Goal: Find specific fact: Find specific fact

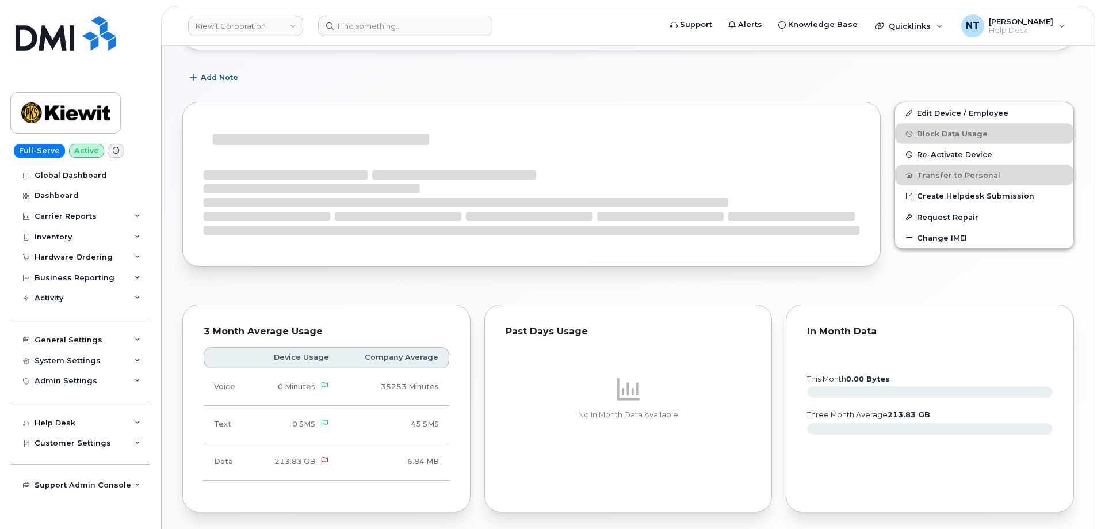
scroll to position [222, 0]
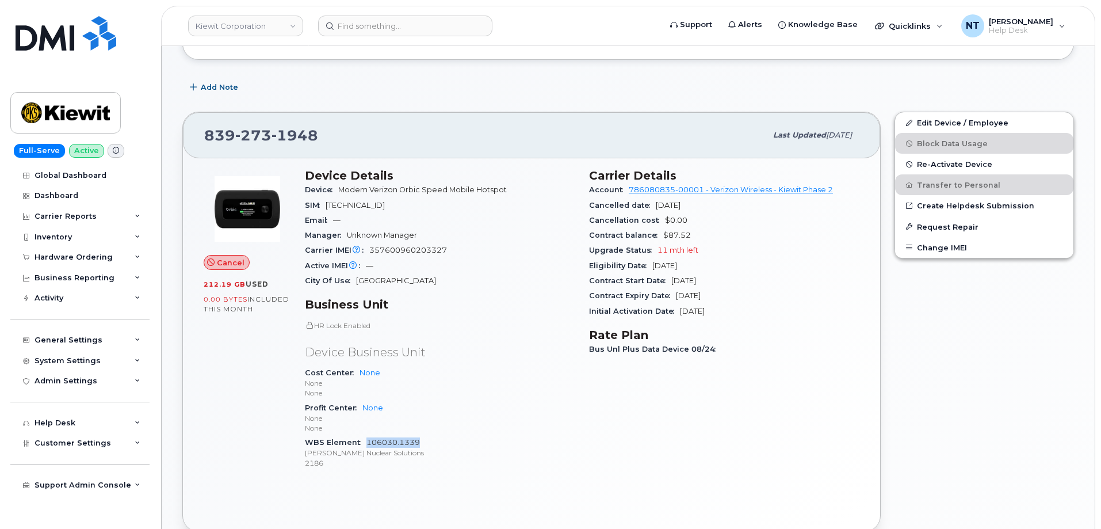
drag, startPoint x: 424, startPoint y: 443, endPoint x: 368, endPoint y: 447, distance: 56.0
click at [368, 447] on div "WBS Element 106030.1339 Kiewit Nuclear Solutions 2186" at bounding box center [440, 452] width 270 height 35
copy link "106030.1339"
drag, startPoint x: 333, startPoint y: 136, endPoint x: 208, endPoint y: 139, distance: 124.9
click at [208, 139] on div "839 273 1948" at bounding box center [485, 135] width 562 height 24
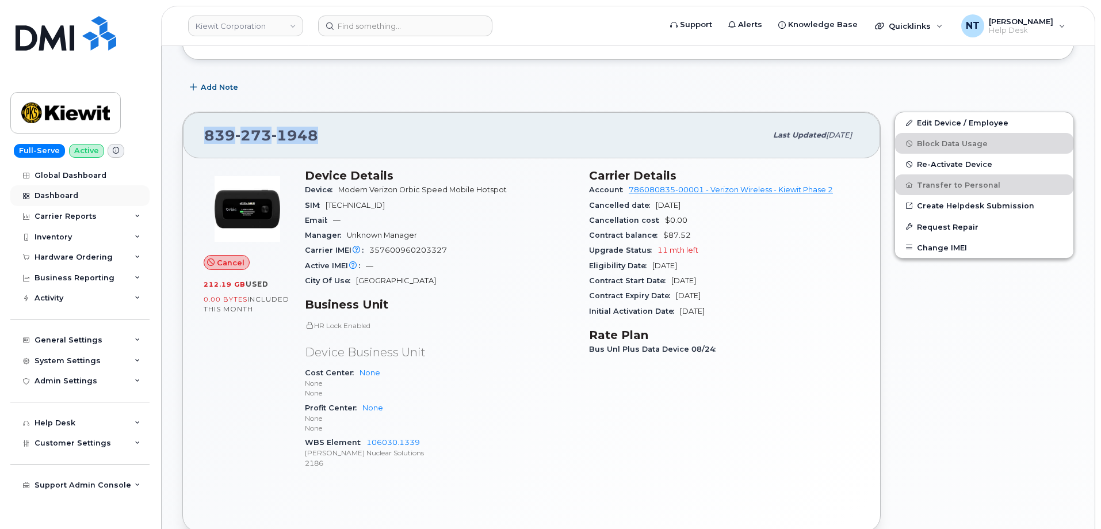
copy span "839 273 1948"
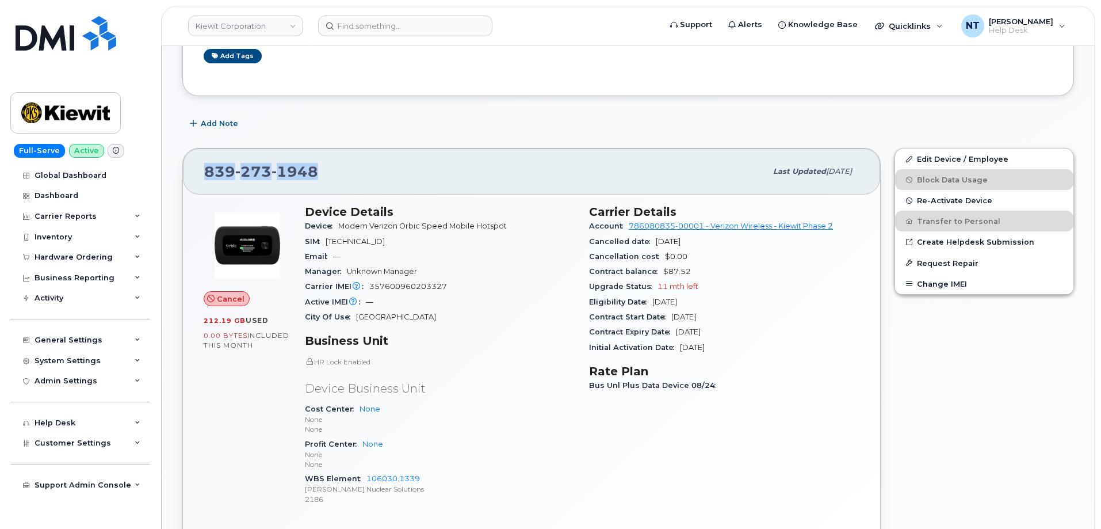
scroll to position [164, 0]
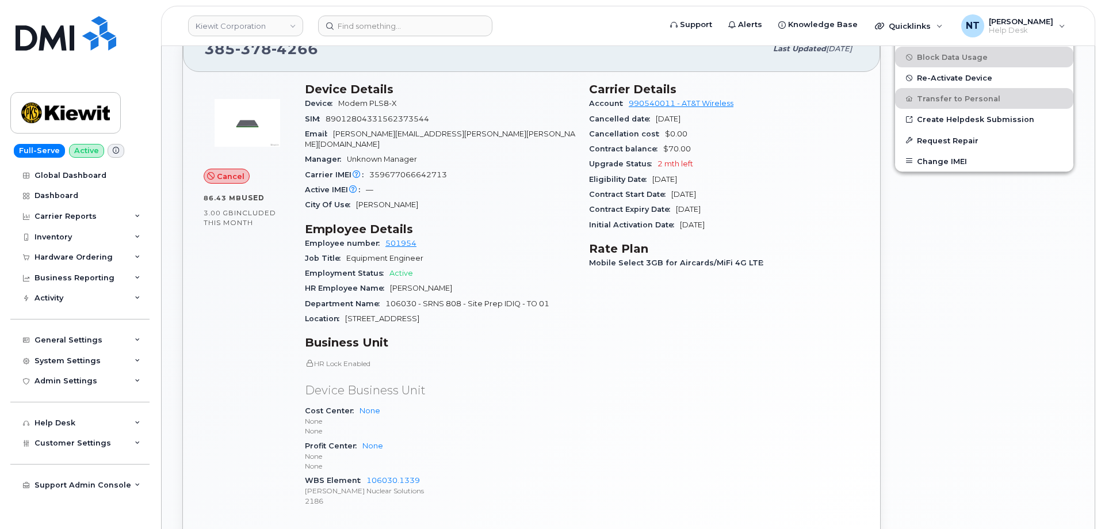
scroll to position [434, 0]
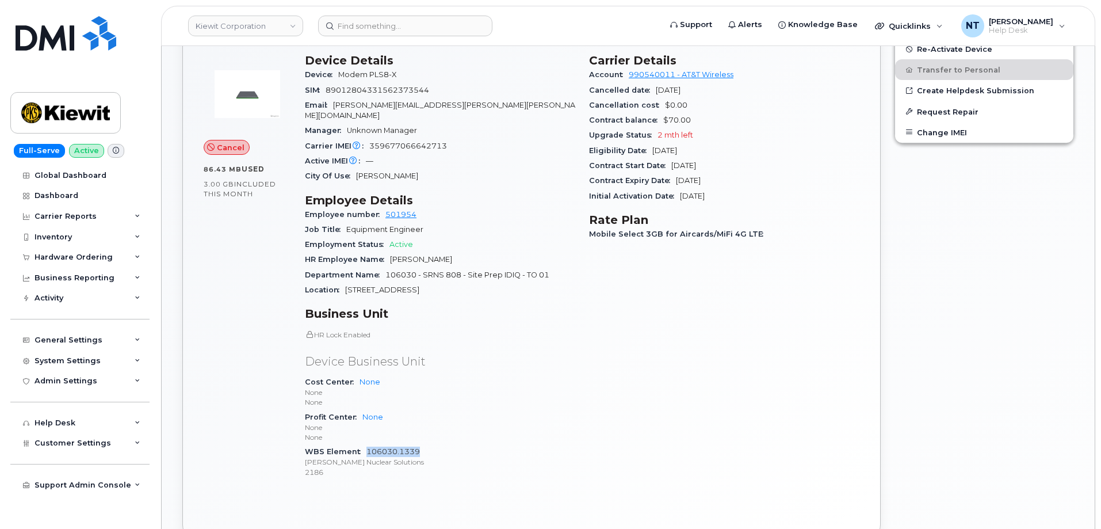
drag, startPoint x: 426, startPoint y: 442, endPoint x: 368, endPoint y: 442, distance: 58.7
click at [368, 444] on div "WBS Element 106030.1339 Kiewit Nuclear Solutions 2186" at bounding box center [440, 461] width 270 height 35
copy link "106030.1339"
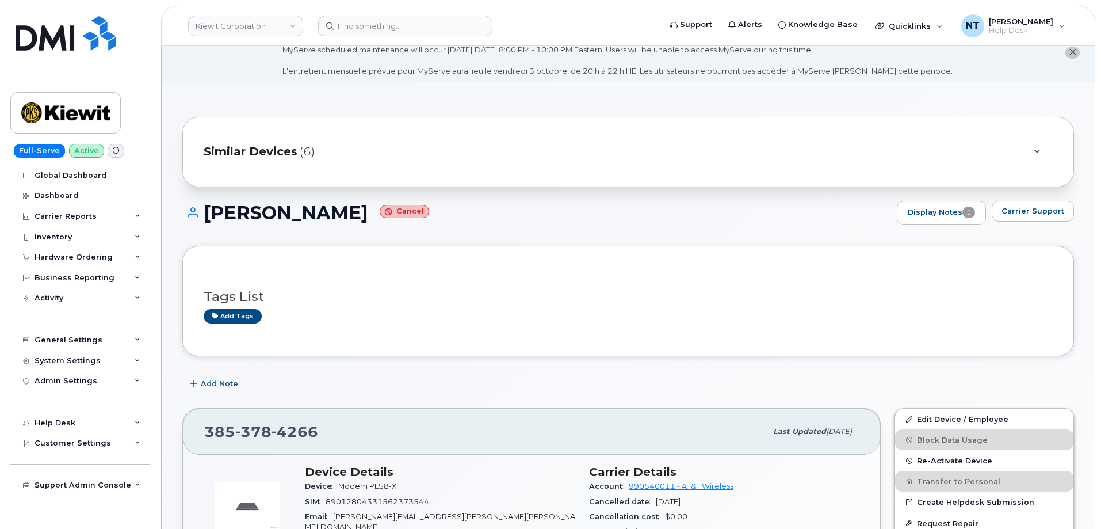
scroll to position [0, 0]
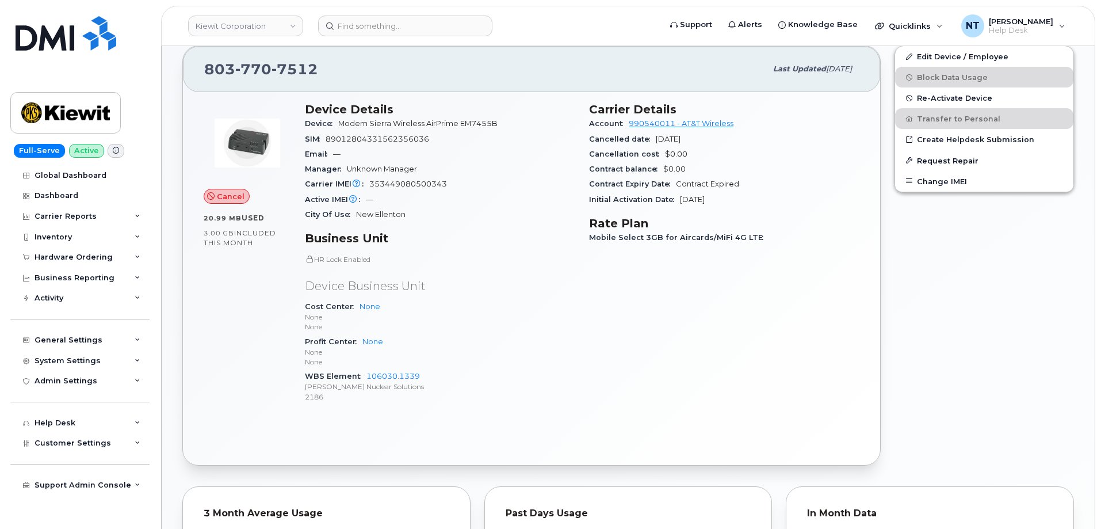
scroll to position [345, 0]
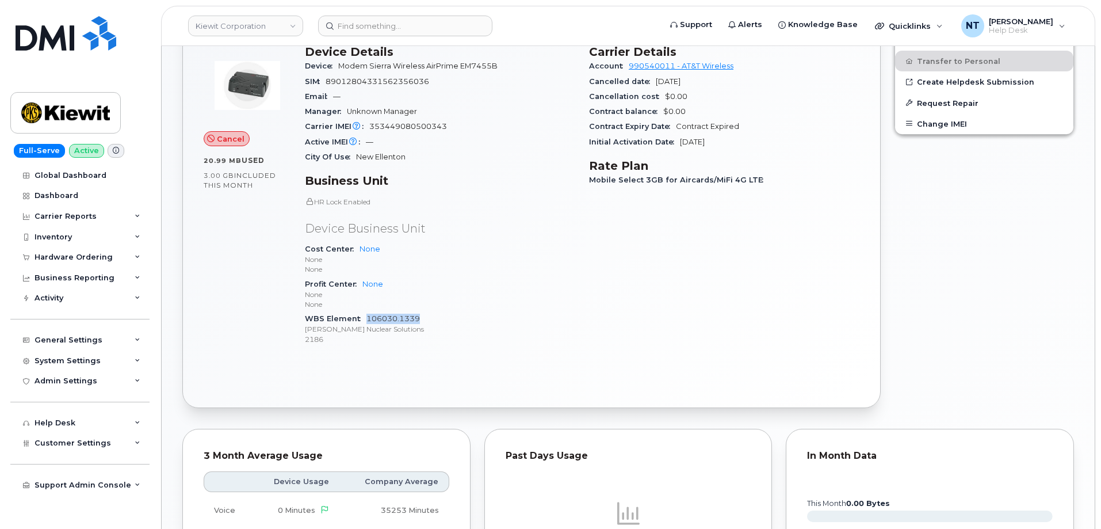
drag, startPoint x: 421, startPoint y: 314, endPoint x: 367, endPoint y: 319, distance: 53.7
click at [367, 319] on div "WBS Element 106030.1339 [PERSON_NAME] Nuclear Solutions 2186" at bounding box center [440, 328] width 270 height 35
copy link "106030.1339"
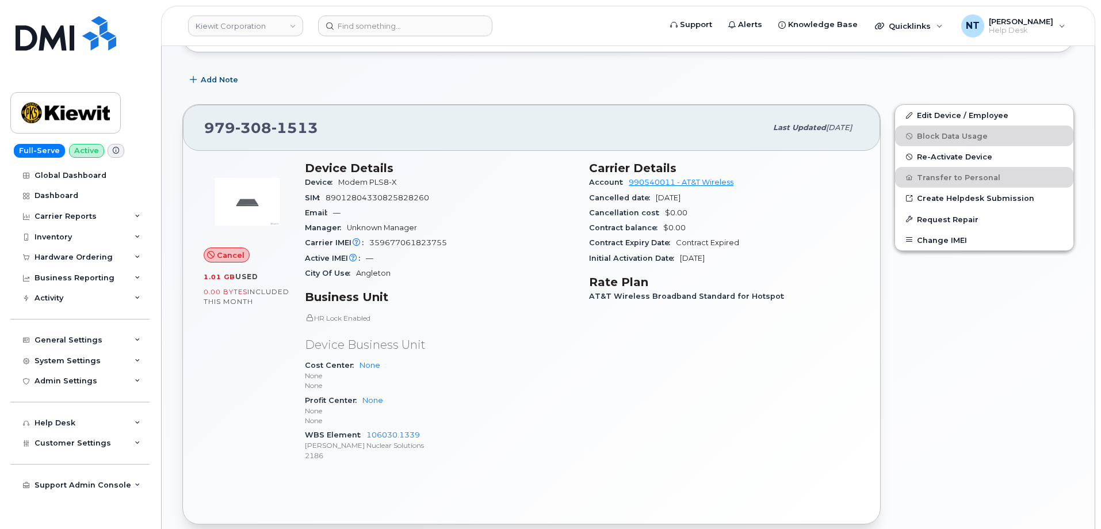
scroll to position [288, 0]
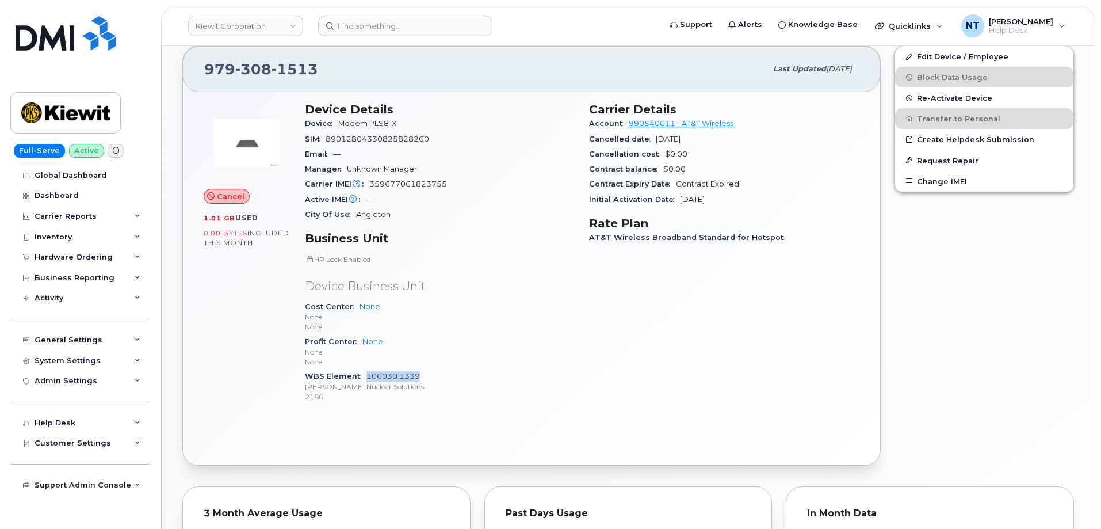
drag, startPoint x: 421, startPoint y: 373, endPoint x: 368, endPoint y: 375, distance: 53.0
click at [368, 375] on div "WBS Element 106030.1339 Kiewit Nuclear Solutions 2186" at bounding box center [440, 386] width 270 height 35
copy link "106030.1339"
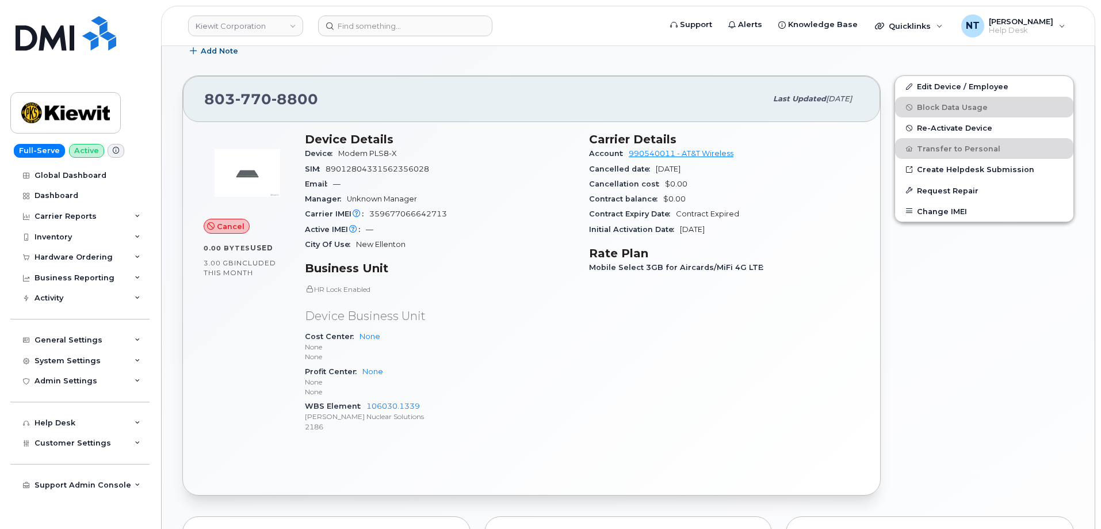
scroll to position [345, 0]
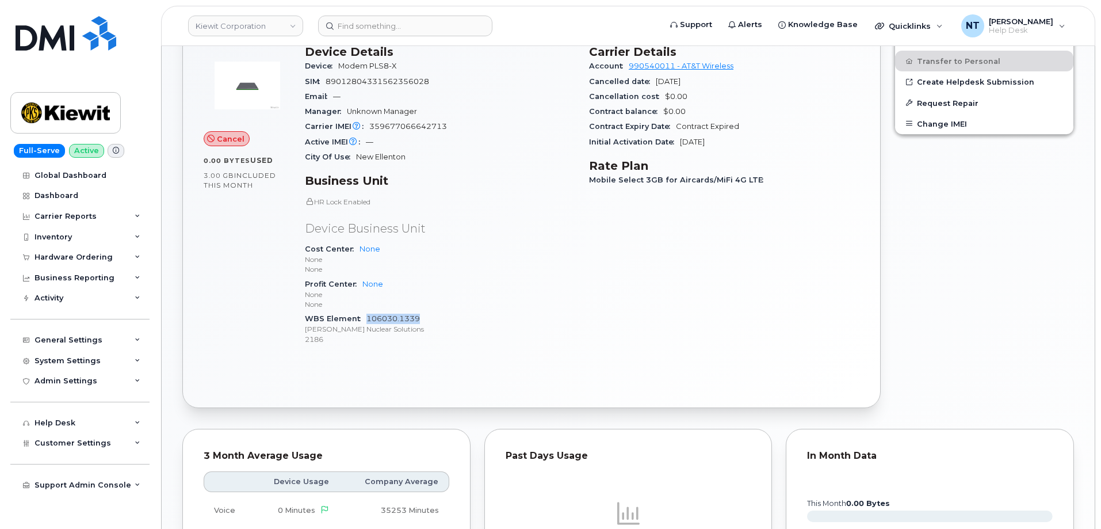
drag, startPoint x: 420, startPoint y: 321, endPoint x: 367, endPoint y: 320, distance: 52.9
click at [367, 320] on div "WBS Element 106030.1339 [PERSON_NAME] Nuclear Solutions 2186" at bounding box center [440, 328] width 270 height 35
copy link "106030.1339"
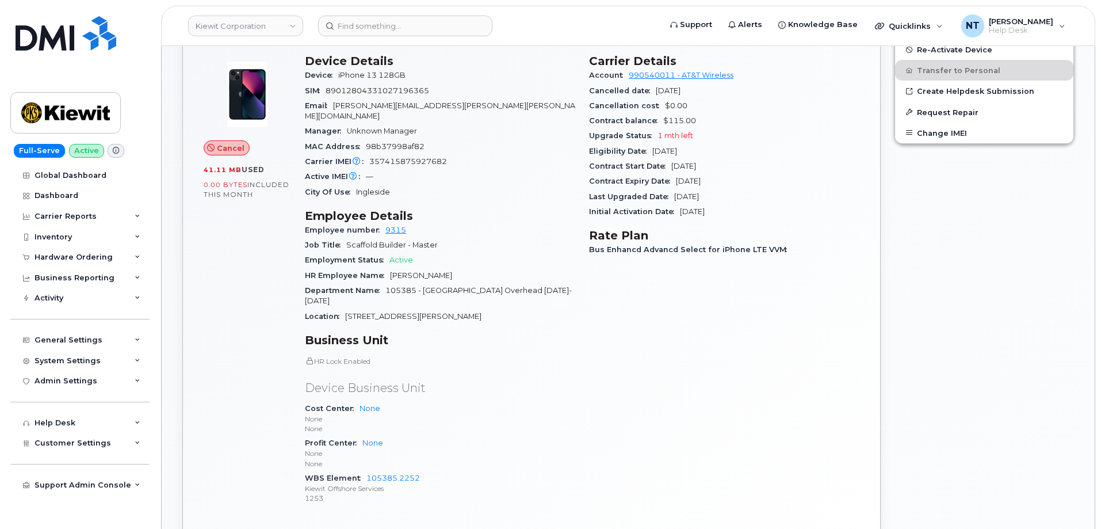
scroll to position [403, 0]
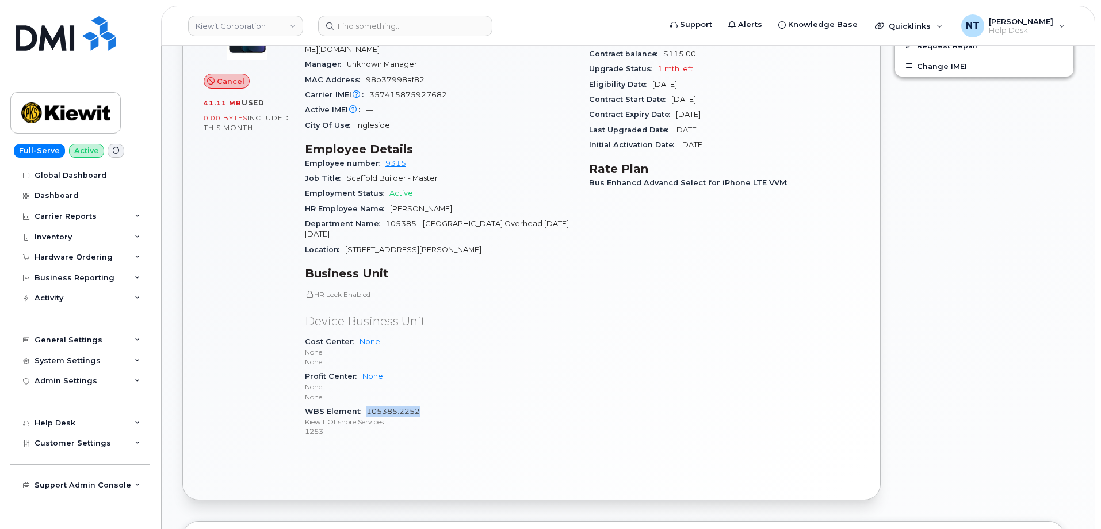
drag, startPoint x: 419, startPoint y: 392, endPoint x: 368, endPoint y: 392, distance: 51.2
click at [368, 404] on div "WBS Element 105385.2252 [PERSON_NAME] Offshore Services 1253" at bounding box center [440, 421] width 270 height 35
copy link "105385.2252"
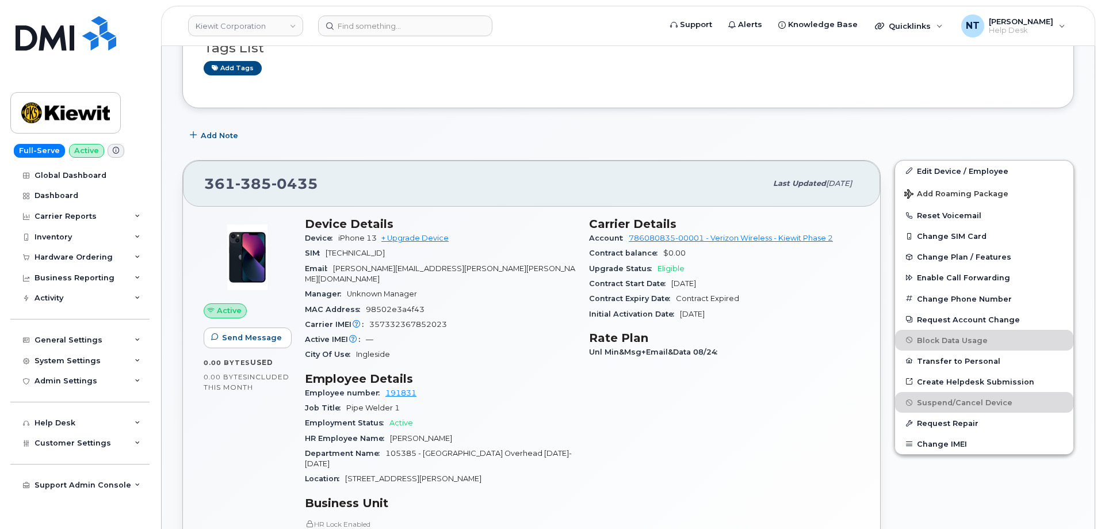
scroll to position [410, 0]
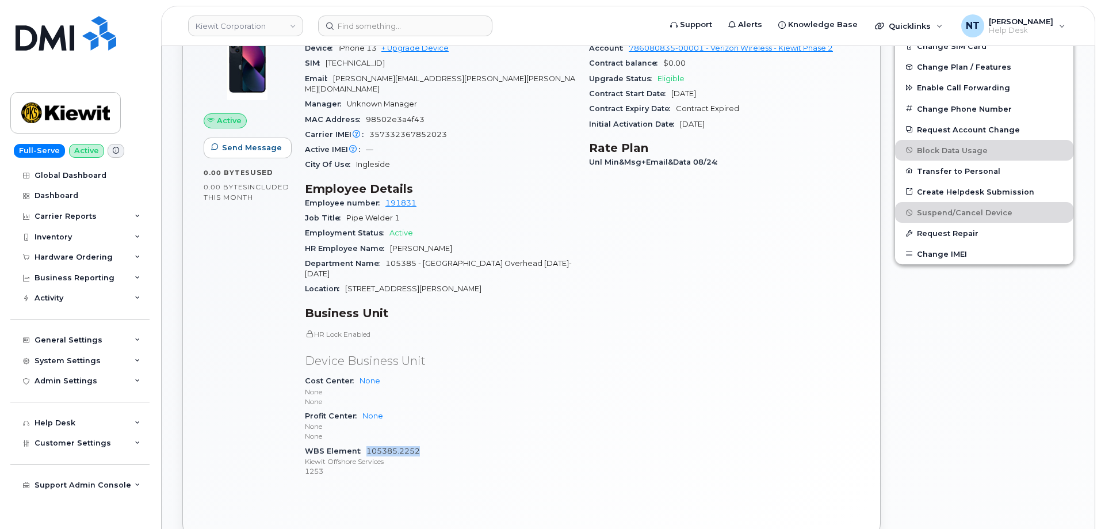
drag, startPoint x: 422, startPoint y: 431, endPoint x: 367, endPoint y: 431, distance: 55.2
click at [367, 444] on div "WBS Element 105385.2252 [PERSON_NAME] Offshore Services 1253" at bounding box center [440, 461] width 270 height 35
copy link "105385.2252"
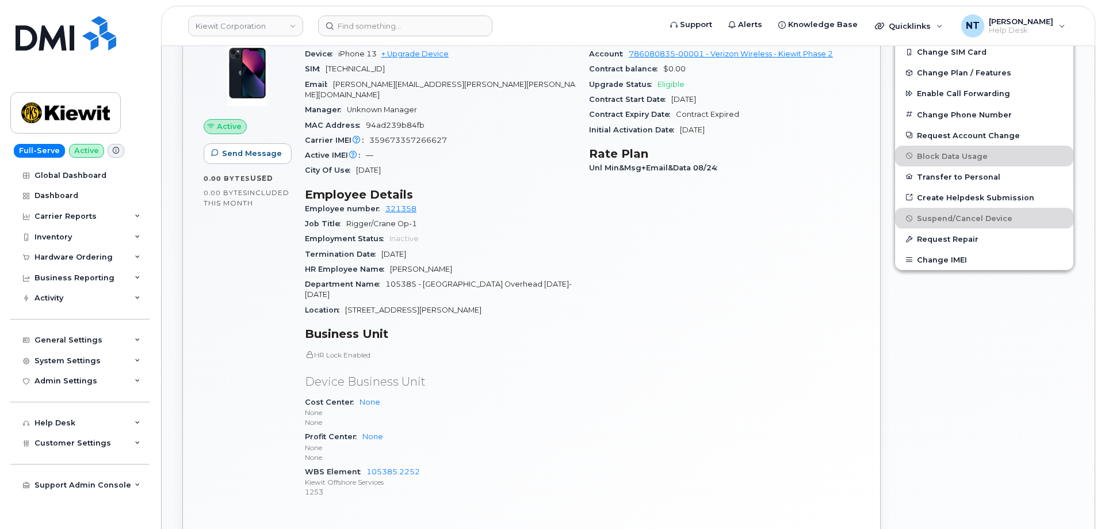
scroll to position [460, 0]
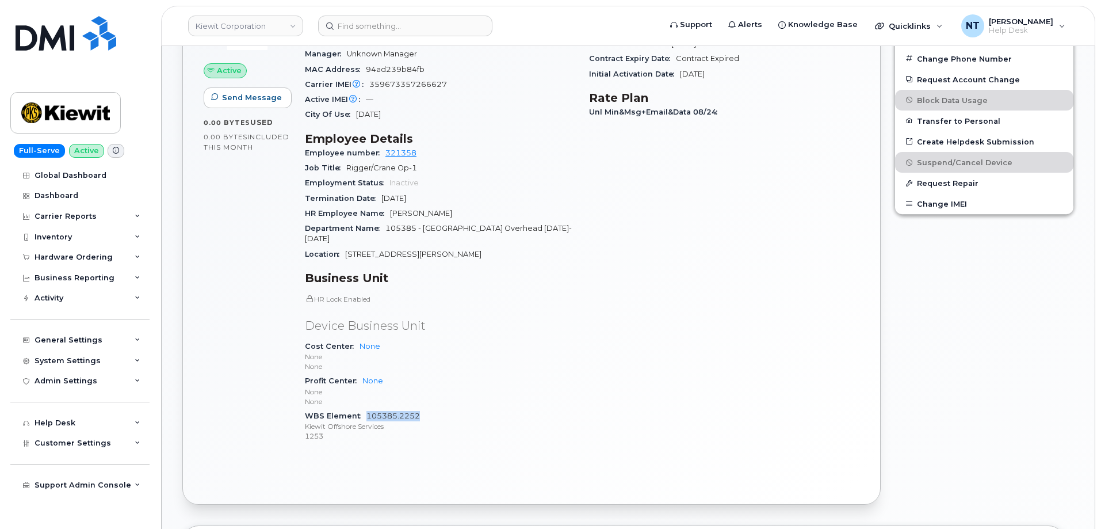
drag, startPoint x: 422, startPoint y: 398, endPoint x: 367, endPoint y: 396, distance: 55.3
click at [367, 409] on div "WBS Element 105385.2252 [PERSON_NAME] Offshore Services 1253" at bounding box center [440, 426] width 270 height 35
copy link "105385.2252"
